Goal: Task Accomplishment & Management: Manage account settings

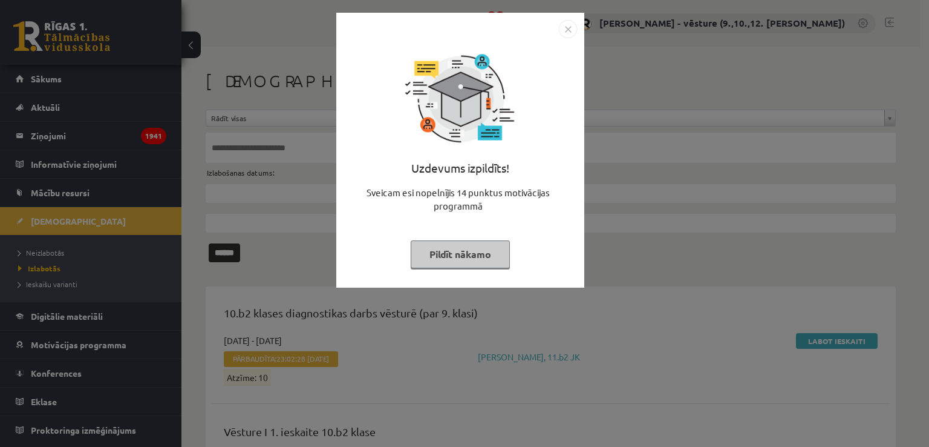
click at [569, 24] on img "Close" at bounding box center [568, 29] width 18 height 18
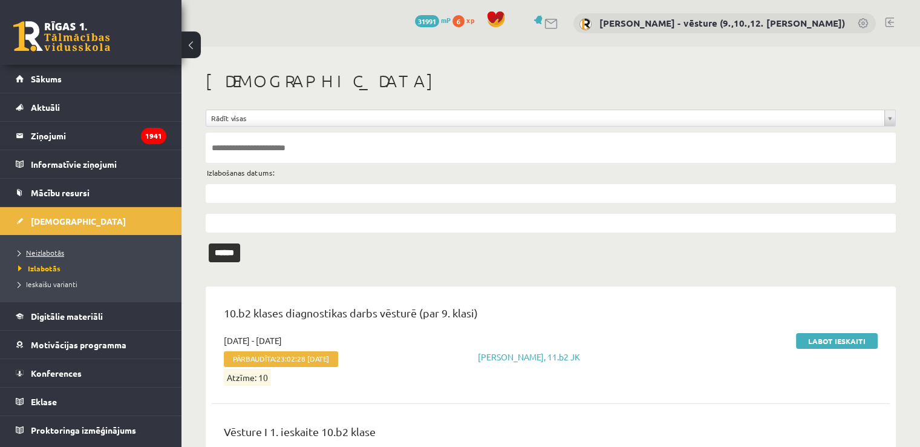
click at [46, 254] on span "Neizlabotās" at bounding box center [41, 253] width 46 height 10
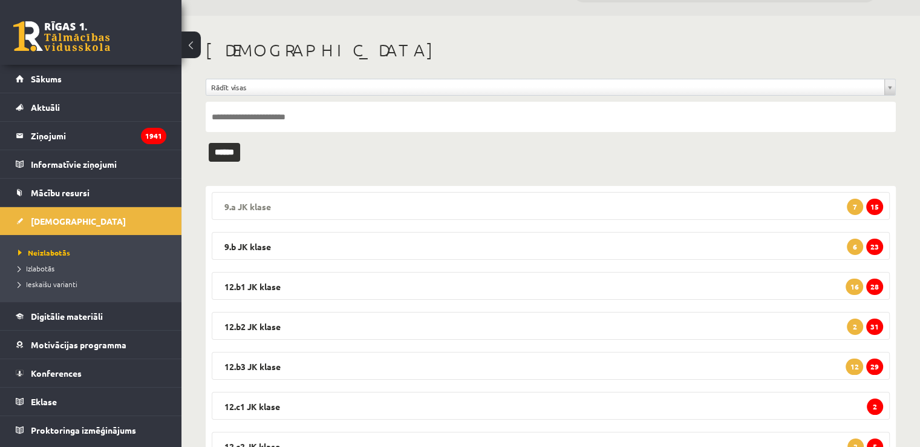
scroll to position [61, 0]
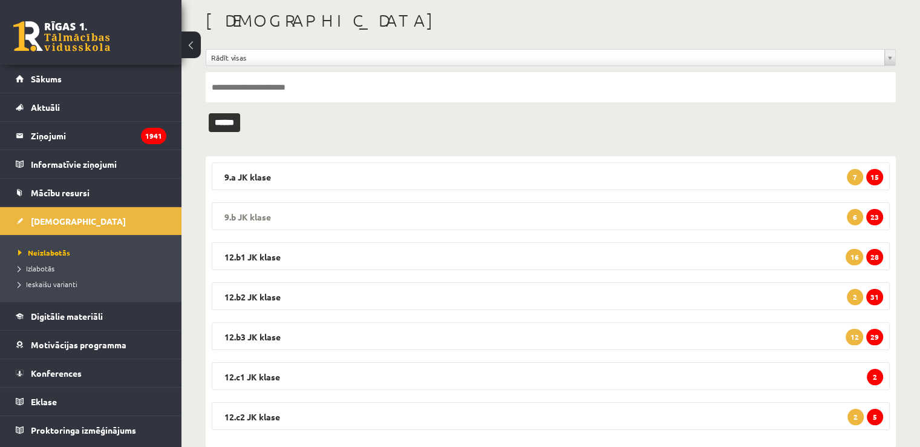
click at [793, 218] on legend "9.b JK klase 23 6" at bounding box center [551, 216] width 678 height 28
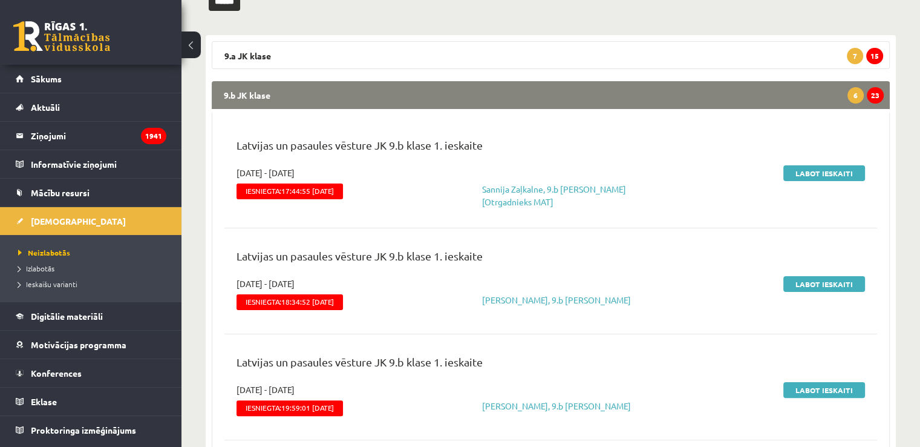
scroll to position [0, 0]
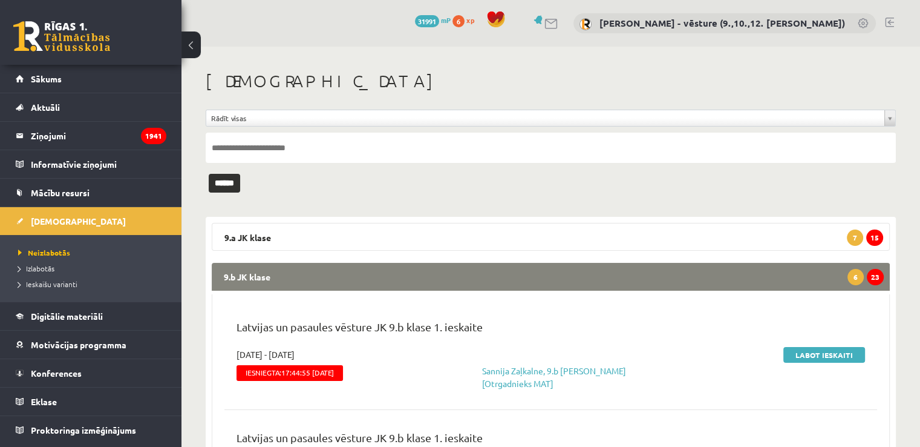
click at [784, 278] on legend "9.b JK klase 23 6" at bounding box center [551, 277] width 678 height 28
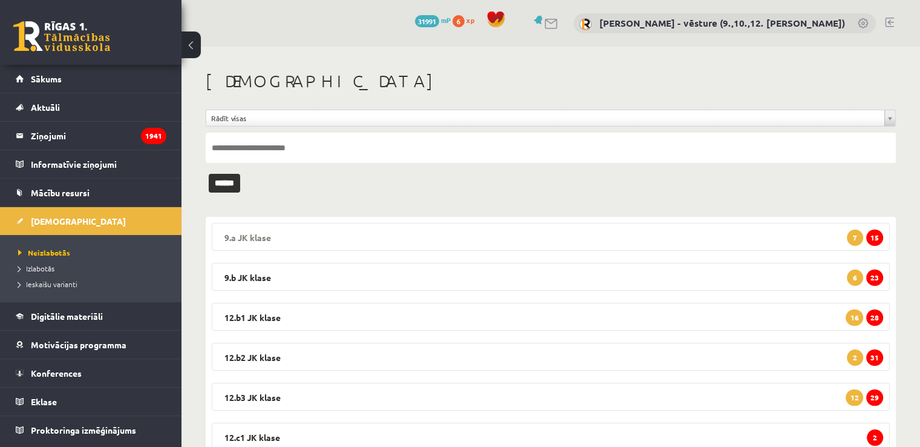
click at [788, 233] on legend "9.a JK klase 15 7" at bounding box center [551, 237] width 678 height 28
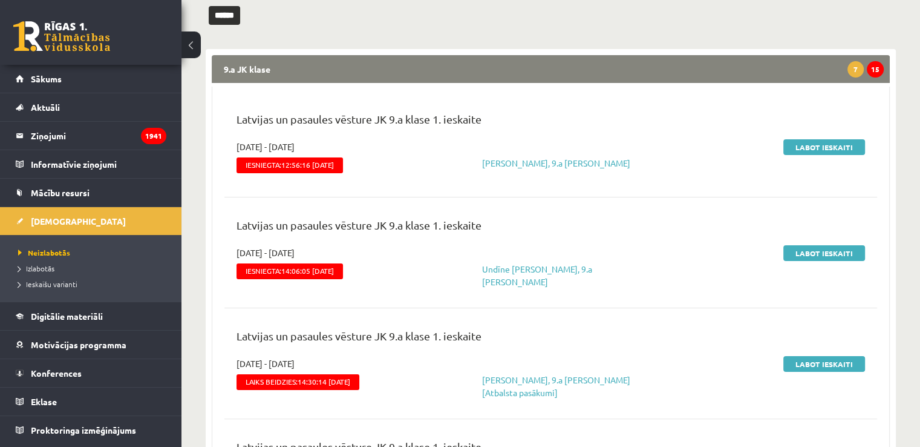
scroll to position [242, 0]
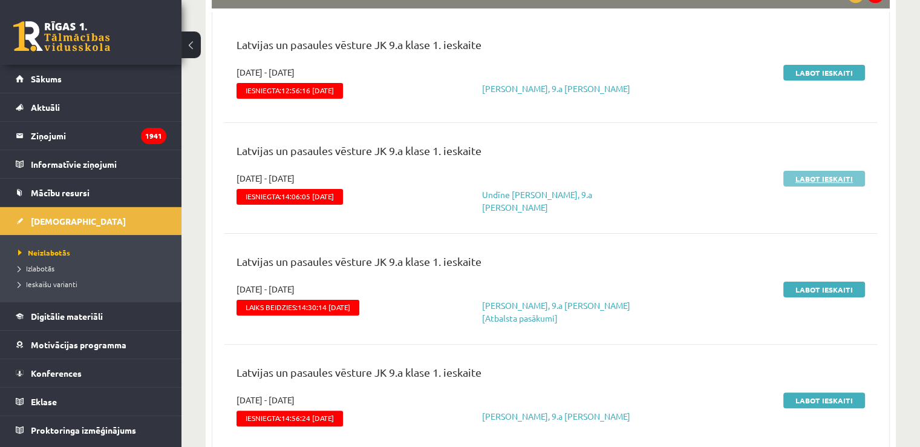
drag, startPoint x: 824, startPoint y: 169, endPoint x: 835, endPoint y: 177, distance: 13.8
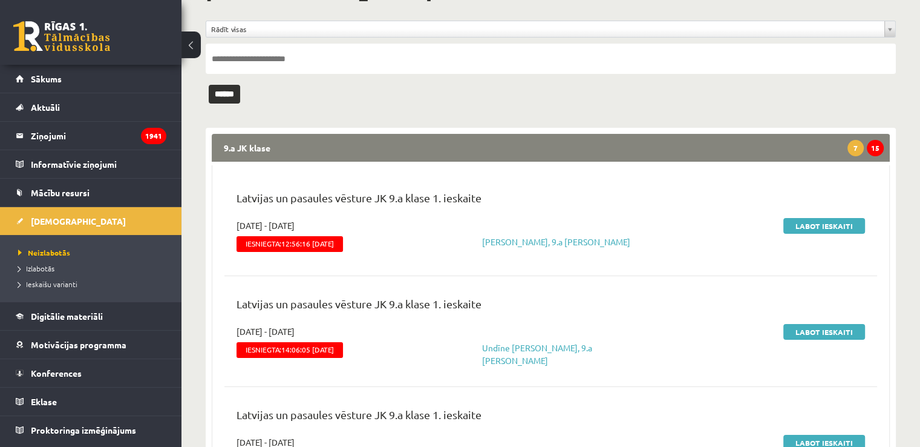
scroll to position [0, 0]
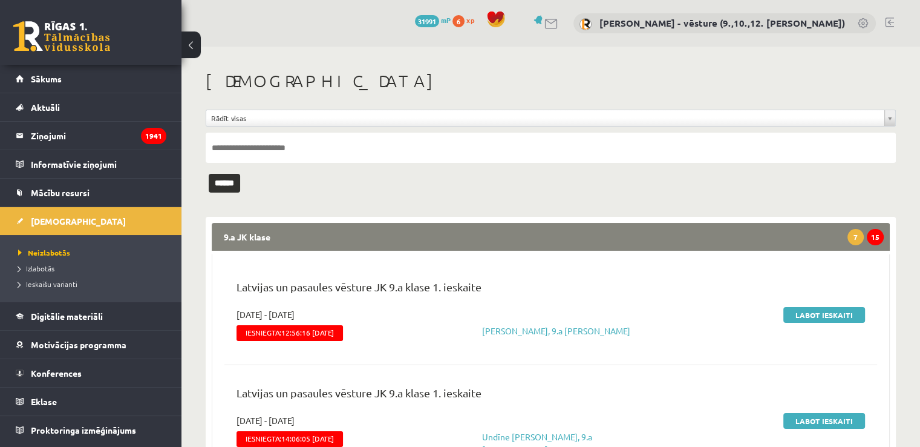
click at [735, 228] on legend "9.a JK klase 15 7" at bounding box center [551, 237] width 678 height 28
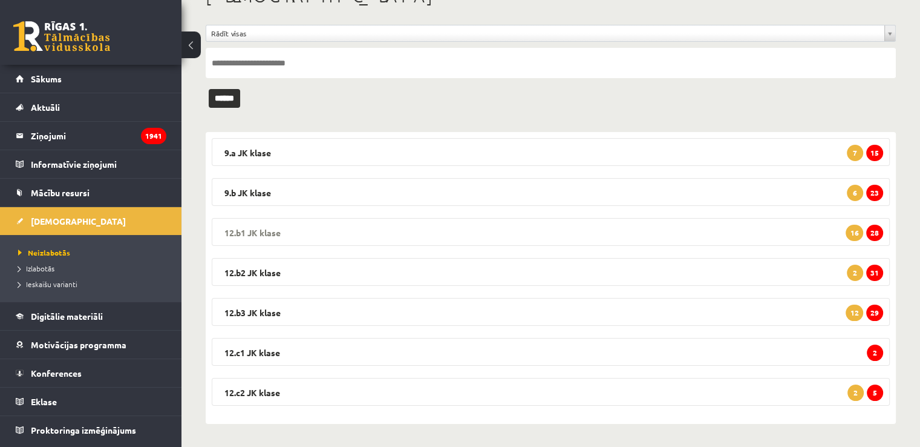
scroll to position [85, 0]
